Goal: Check status: Check status

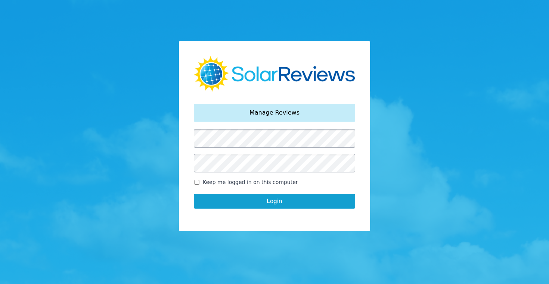
click at [196, 180] on input "Keep me logged in on this computer" at bounding box center [197, 182] width 6 height 5
checkbox input "true"
click at [273, 204] on button "Login" at bounding box center [274, 201] width 161 height 15
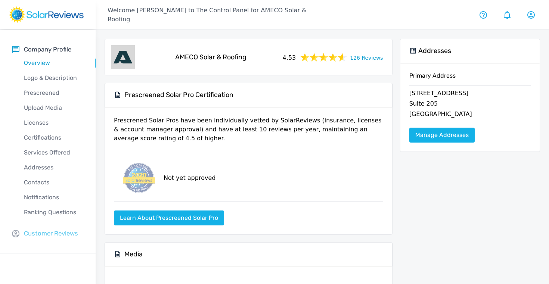
click at [46, 230] on p "Customer Reviews" at bounding box center [51, 233] width 54 height 9
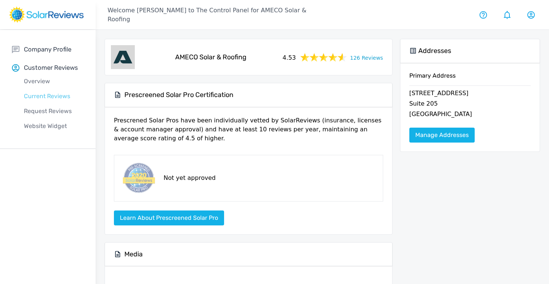
click at [55, 96] on p "Current Reviews" at bounding box center [54, 96] width 84 height 9
